Goal: Complete application form

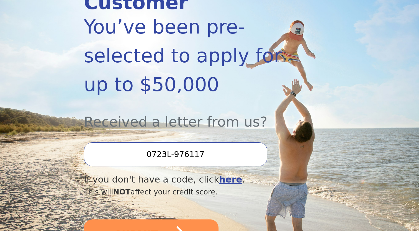
scroll to position [111, 0]
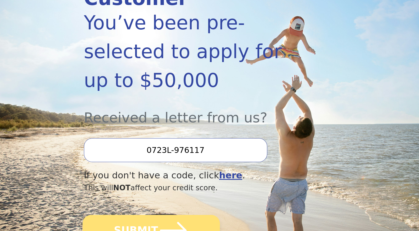
click at [168, 222] on icon "submit" at bounding box center [173, 230] width 27 height 17
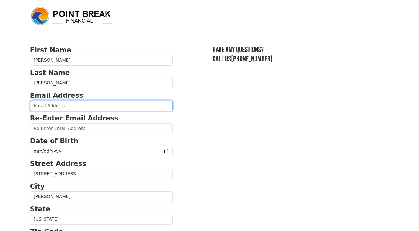
click at [99, 105] on input "email" at bounding box center [101, 106] width 142 height 11
type input "[EMAIL_ADDRESS][DOMAIN_NAME]"
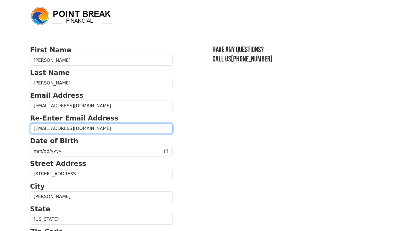
type input "[EMAIL_ADDRESS][DOMAIN_NAME]"
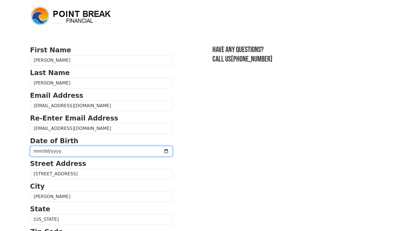
click at [115, 146] on input "date" at bounding box center [101, 151] width 142 height 11
type input "[DATE]"
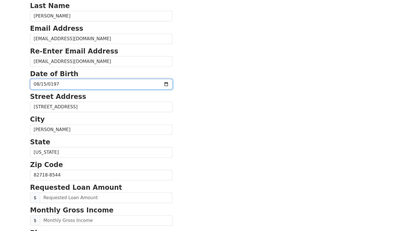
scroll to position [83, 0]
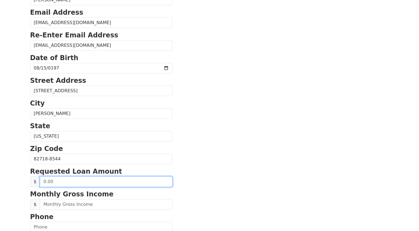
click at [119, 181] on input "text" at bounding box center [106, 182] width 133 height 11
type input "20,000.00"
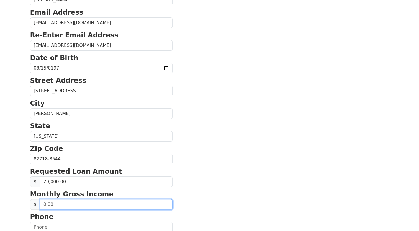
click at [98, 202] on input "text" at bounding box center [106, 204] width 133 height 11
type input "5,438.00"
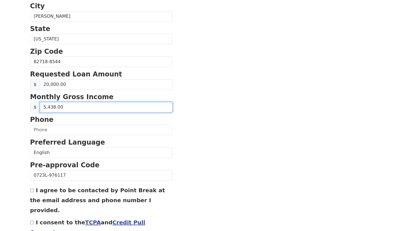
scroll to position [194, 0]
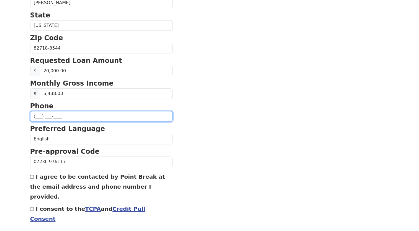
click at [34, 115] on input "text" at bounding box center [101, 116] width 142 height 11
type input "[PHONE_NUMBER]"
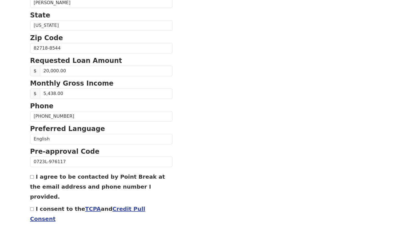
click at [32, 175] on input "I agree to be contacted by Point Break at the email address and phone number I …" at bounding box center [32, 177] width 4 height 4
checkbox input "true"
click at [33, 207] on input "I consent to the TCPA and Credit Pull Consent" at bounding box center [32, 209] width 4 height 4
checkbox input "true"
